Goal: Task Accomplishment & Management: Use online tool/utility

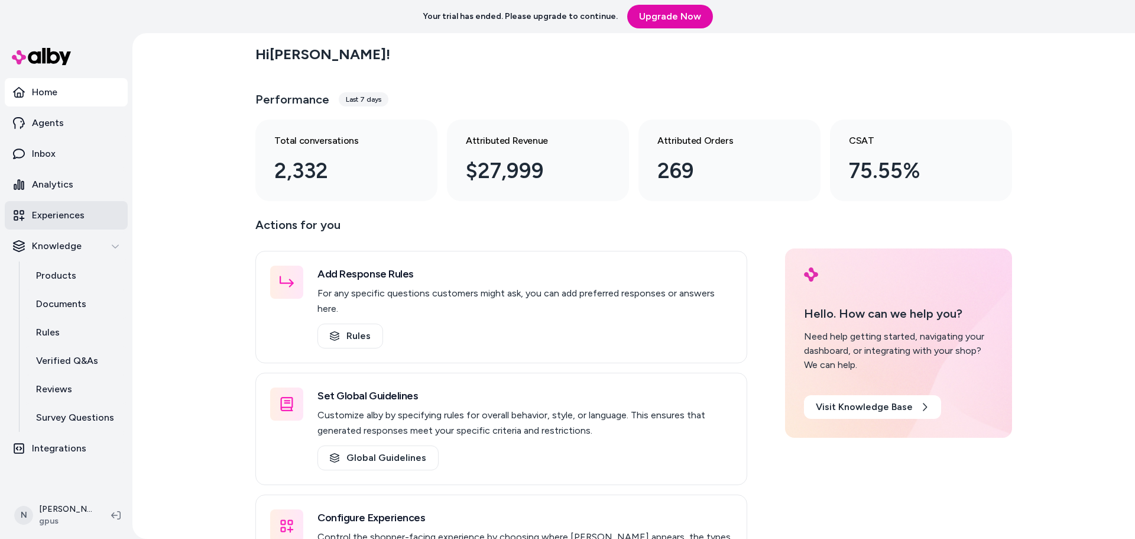
click at [50, 209] on p "Experiences" at bounding box center [58, 215] width 53 height 14
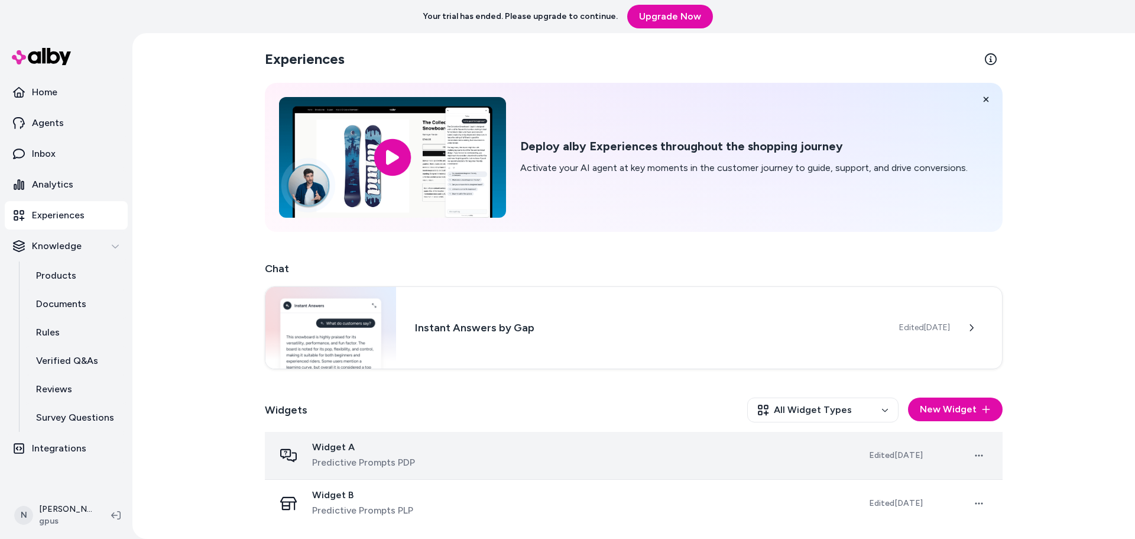
click at [379, 453] on div "Widget A Predictive Prompts PDP" at bounding box center [363, 455] width 103 height 28
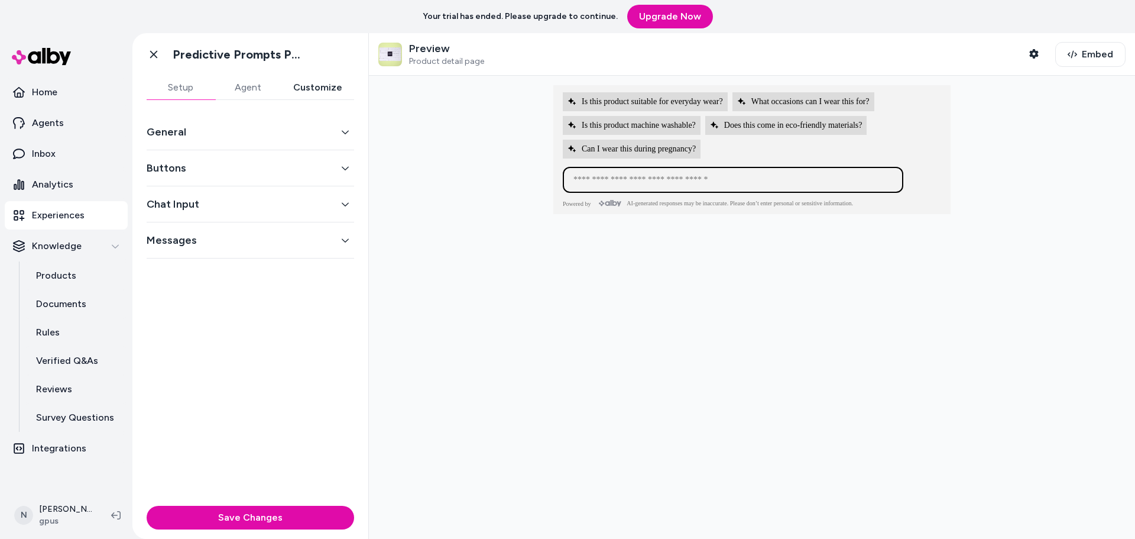
click at [309, 86] on button "Customize" at bounding box center [317, 88] width 73 height 24
click at [849, 18] on div "Your trial has ended. Please upgrade to continue. Upgrade Now" at bounding box center [567, 16] width 1135 height 33
click at [302, 202] on button "Chat Input" at bounding box center [251, 204] width 208 height 17
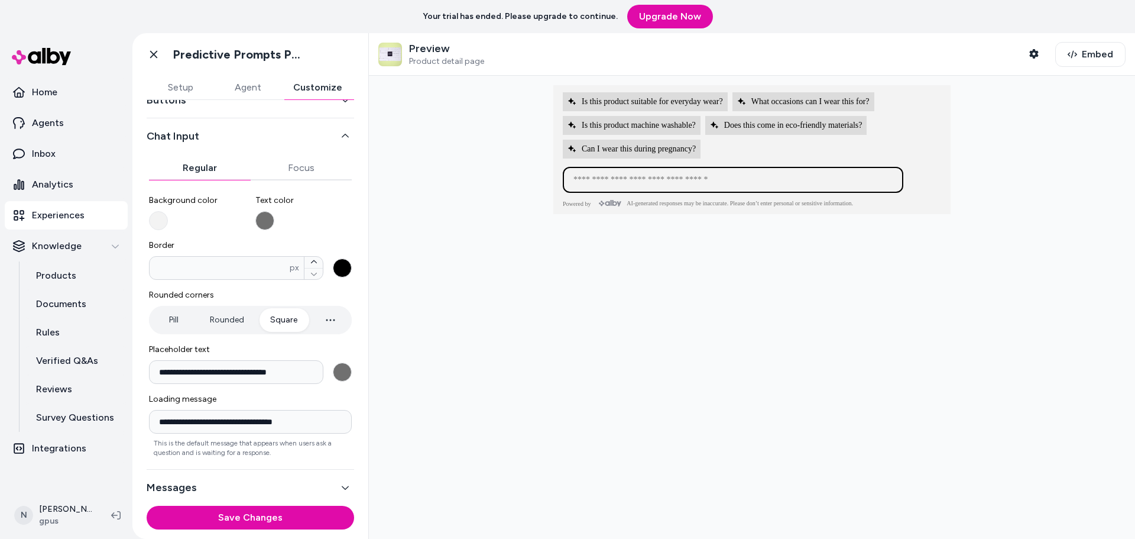
scroll to position [73, 0]
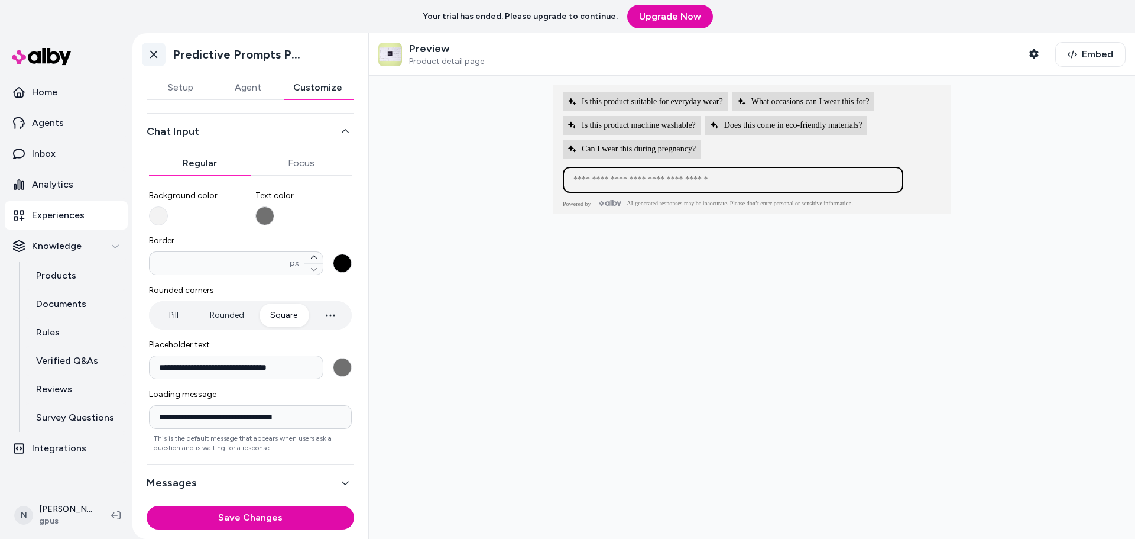
click at [155, 50] on icon at bounding box center [154, 54] width 12 height 12
